Goal: Use online tool/utility: Utilize a website feature to perform a specific function

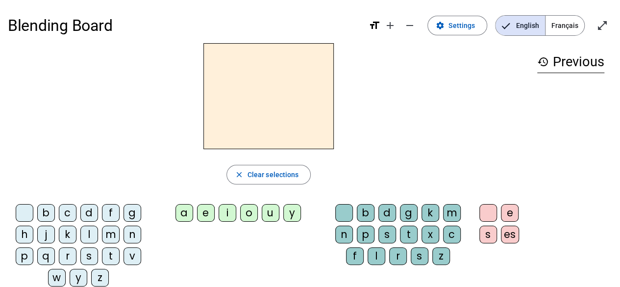
click at [114, 250] on div "t" at bounding box center [111, 256] width 18 height 18
click at [189, 216] on div "a" at bounding box center [185, 213] width 18 height 18
click at [61, 216] on div "c" at bounding box center [68, 213] width 18 height 18
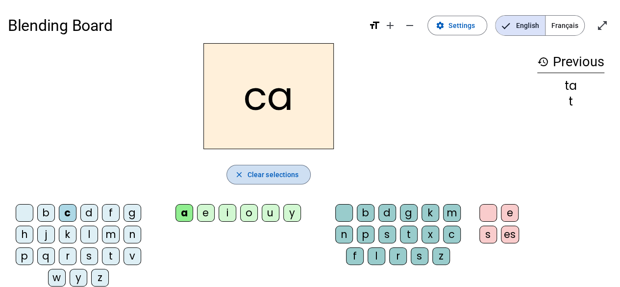
click at [252, 170] on span "Clear selections" at bounding box center [273, 175] width 51 height 12
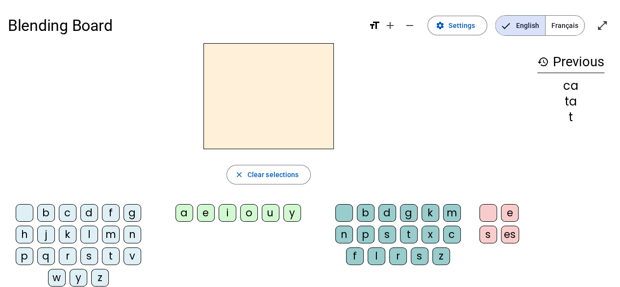
click at [247, 126] on h2 at bounding box center [268, 96] width 130 height 106
click at [110, 257] on div "t" at bounding box center [111, 256] width 18 height 18
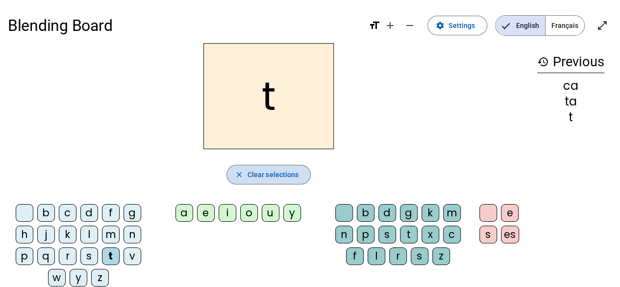
click at [284, 177] on span "Clear selections" at bounding box center [273, 175] width 51 height 12
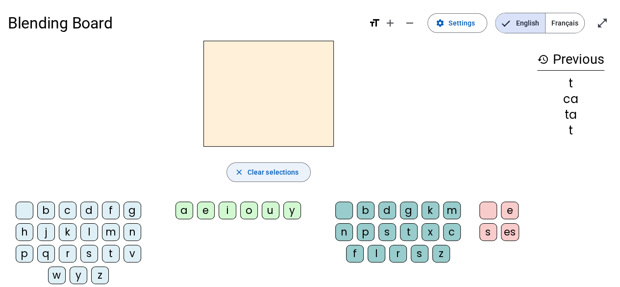
scroll to position [2, 0]
click at [107, 243] on letter-bubble "m" at bounding box center [113, 235] width 22 height 22
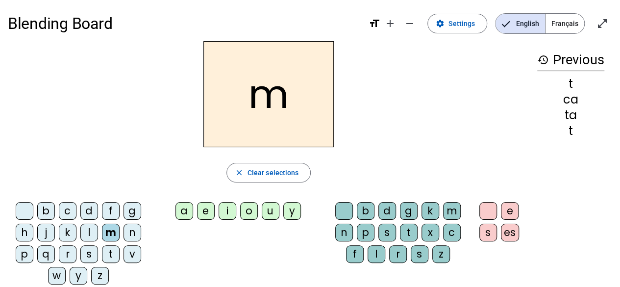
click at [182, 207] on div "a" at bounding box center [185, 211] width 18 height 18
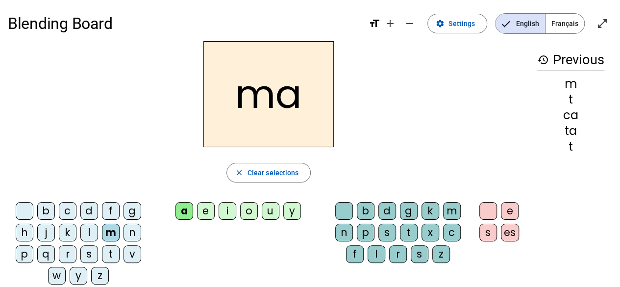
click at [272, 101] on h2 "ma" at bounding box center [268, 94] width 130 height 106
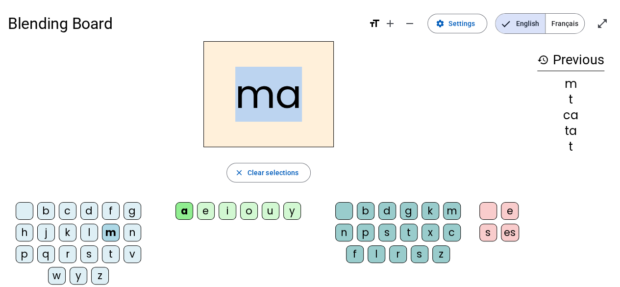
click at [272, 101] on h2 "ma" at bounding box center [268, 94] width 130 height 106
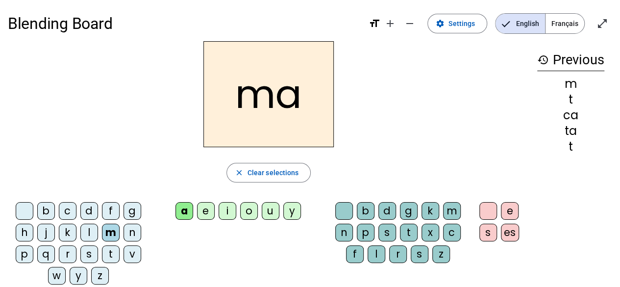
click at [367, 99] on div "ma" at bounding box center [269, 94] width 522 height 106
